Goal: Task Accomplishment & Management: Use online tool/utility

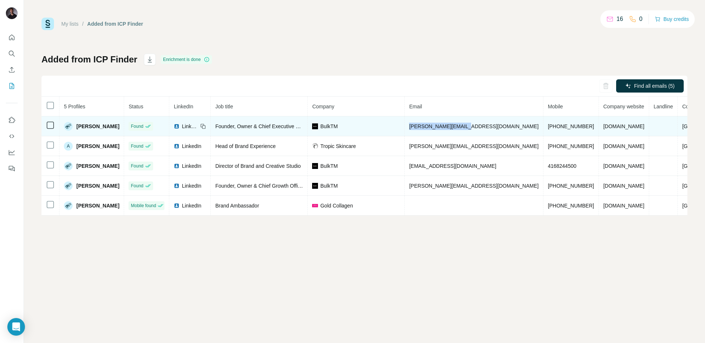
click at [483, 127] on span "[PERSON_NAME][EMAIL_ADDRESS][DOMAIN_NAME]" at bounding box center [473, 126] width 129 height 6
drag, startPoint x: 483, startPoint y: 127, endPoint x: 426, endPoint y: 126, distance: 56.5
click at [426, 126] on td "[PERSON_NAME][EMAIL_ADDRESS][DOMAIN_NAME]" at bounding box center [473, 126] width 138 height 20
copy span "[PERSON_NAME][EMAIL_ADDRESS][DOMAIN_NAME]"
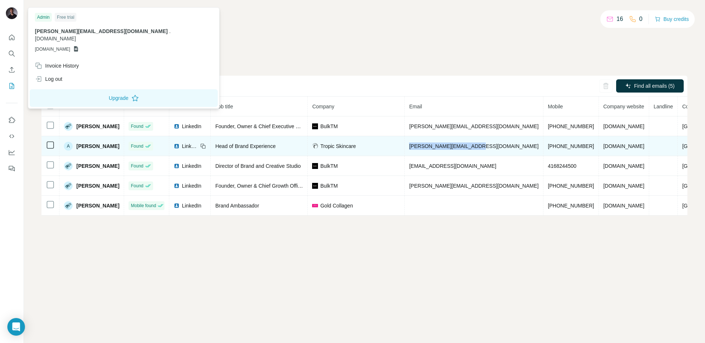
drag, startPoint x: 488, startPoint y: 146, endPoint x: 423, endPoint y: 148, distance: 65.4
click at [423, 148] on td "[PERSON_NAME][EMAIL_ADDRESS][DOMAIN_NAME]" at bounding box center [473, 146] width 138 height 20
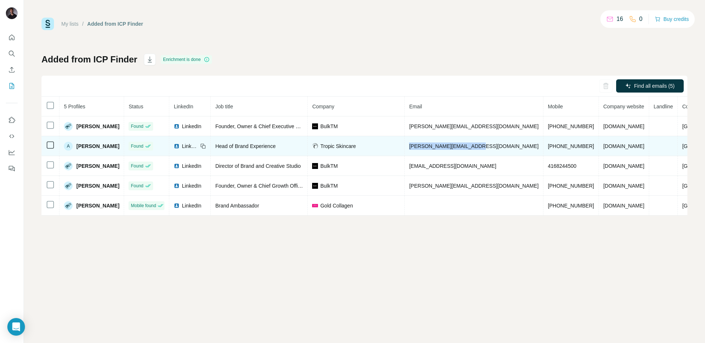
copy span "[PERSON_NAME][EMAIL_ADDRESS][DOMAIN_NAME]"
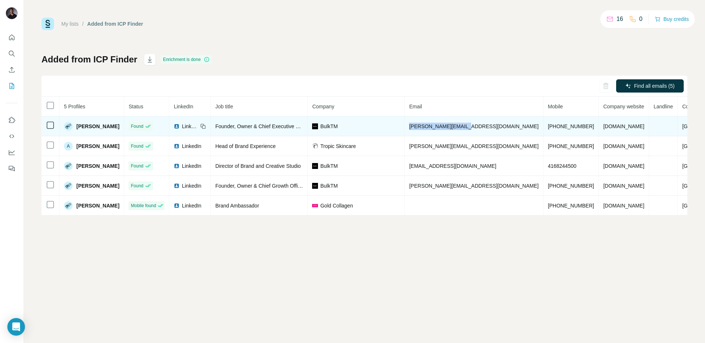
drag, startPoint x: 487, startPoint y: 127, endPoint x: 423, endPoint y: 129, distance: 64.6
click at [423, 129] on td "[PERSON_NAME][EMAIL_ADDRESS][DOMAIN_NAME]" at bounding box center [473, 126] width 138 height 20
copy span "[PERSON_NAME][EMAIL_ADDRESS][DOMAIN_NAME]"
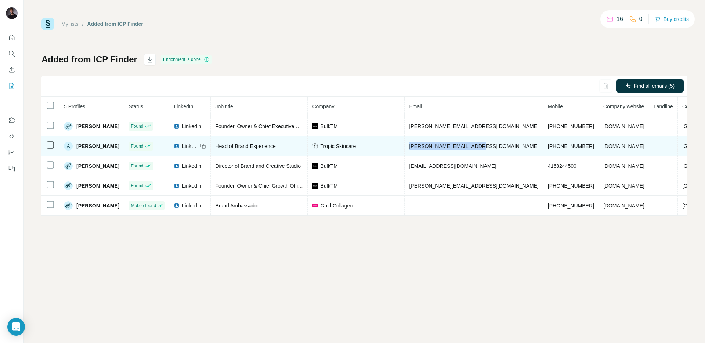
drag, startPoint x: 491, startPoint y: 147, endPoint x: 421, endPoint y: 146, distance: 69.4
click at [421, 146] on td "[PERSON_NAME][EMAIL_ADDRESS][DOMAIN_NAME]" at bounding box center [473, 146] width 138 height 20
copy span "[PERSON_NAME][EMAIL_ADDRESS][DOMAIN_NAME]"
